Goal: Task Accomplishment & Management: Complete application form

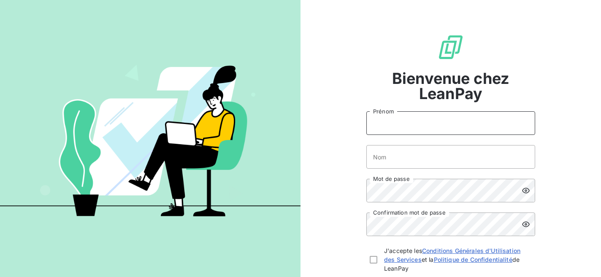
click at [410, 123] on input "Prénom" at bounding box center [450, 123] width 169 height 24
type input "[PERSON_NAME]"
click at [398, 158] on input "Nom" at bounding box center [450, 157] width 169 height 24
type input "falga"
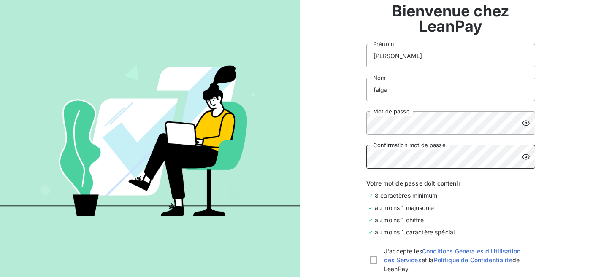
scroll to position [71, 0]
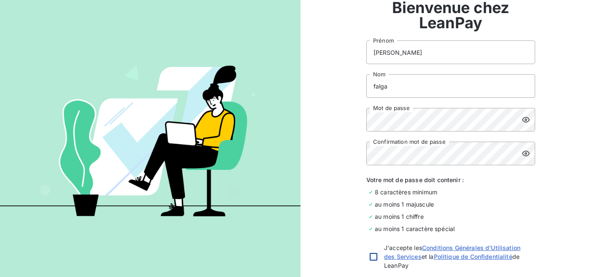
click at [372, 255] on div at bounding box center [374, 257] width 8 height 8
checkbox input "true"
click at [526, 120] on icon at bounding box center [526, 120] width 8 height 8
click at [527, 152] on icon at bounding box center [526, 153] width 8 height 8
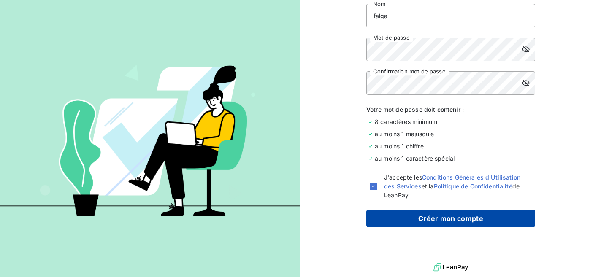
click at [429, 218] on button "Créer mon compte" at bounding box center [450, 219] width 169 height 18
